Goal: Obtain resource: Obtain resource

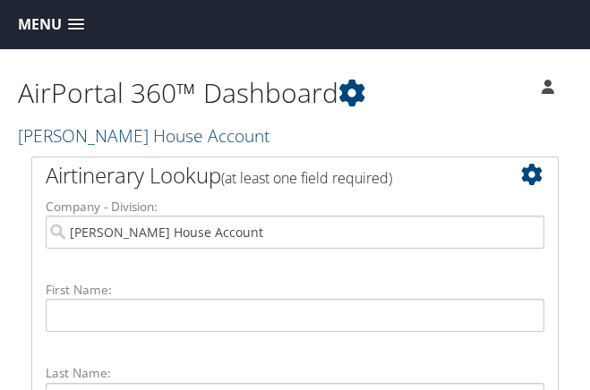
click at [79, 24] on span at bounding box center [76, 25] width 16 height 13
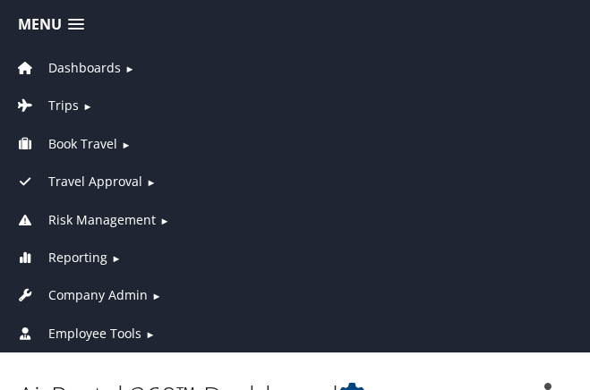
click at [92, 327] on span "Employee Tools" at bounding box center [94, 334] width 93 height 20
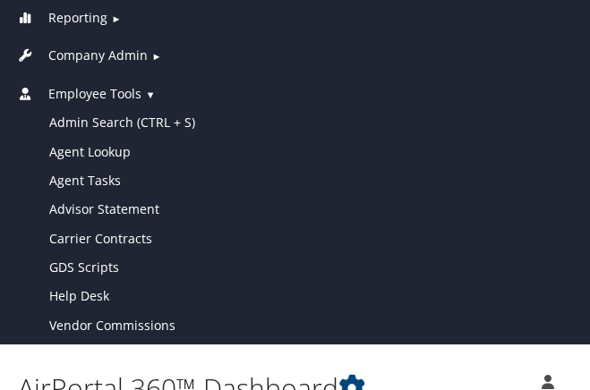
scroll to position [267, 0]
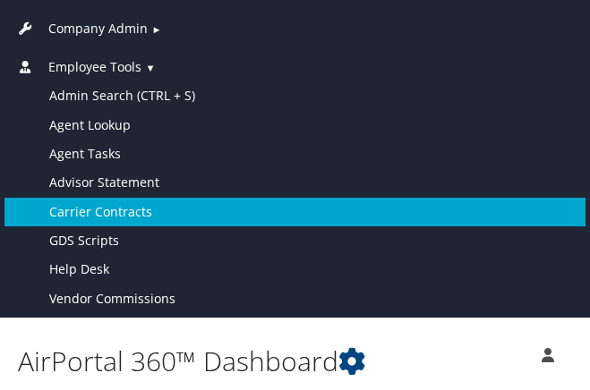
click at [158, 207] on link "Carrier Contracts" at bounding box center [294, 212] width 581 height 29
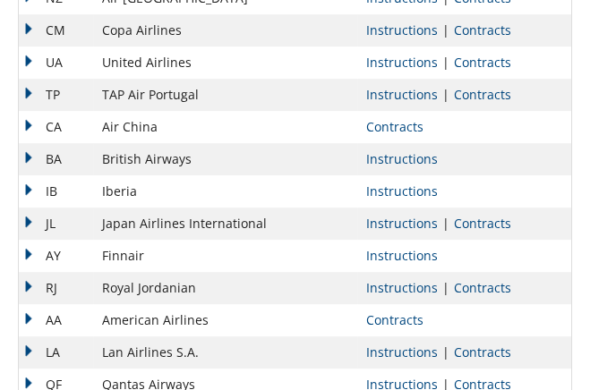
scroll to position [965, 0]
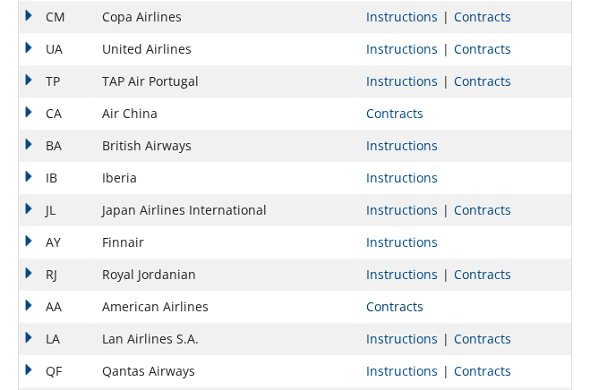
click at [402, 304] on link "Contracts" at bounding box center [394, 306] width 57 height 17
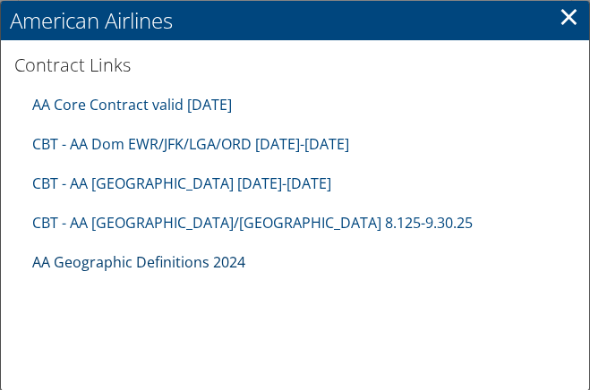
click at [186, 263] on link "AA Geographic Definitions 2024" at bounding box center [138, 262] width 213 height 20
click at [163, 103] on link "AA Core Contract valid 30jun26" at bounding box center [132, 105] width 200 height 20
